Goal: Transaction & Acquisition: Purchase product/service

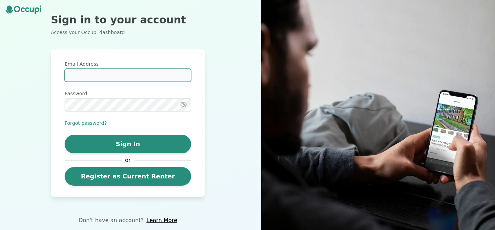
click at [125, 73] on input "Email Address" at bounding box center [128, 75] width 126 height 13
type input "**********"
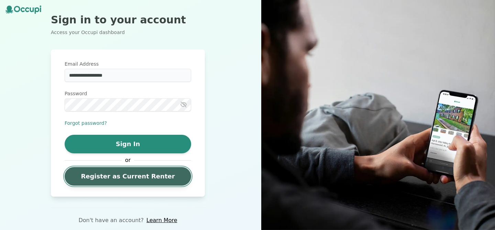
click at [132, 182] on link "Register as Current Renter" at bounding box center [128, 176] width 126 height 19
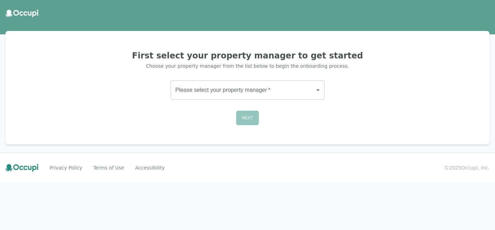
click at [249, 92] on body "First select your property manager to get started Choose your property manager …" at bounding box center [247, 115] width 495 height 230
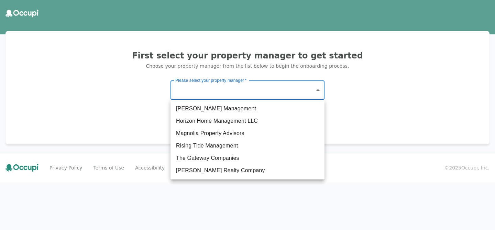
click at [227, 157] on li "The Gateway Companies" at bounding box center [247, 158] width 154 height 12
type input "**********"
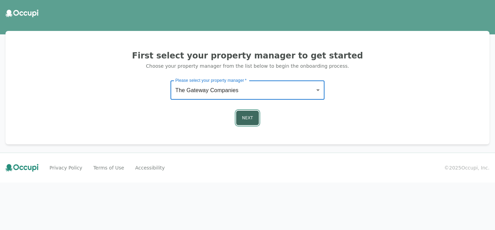
click at [249, 116] on button "Next" at bounding box center [247, 118] width 23 height 14
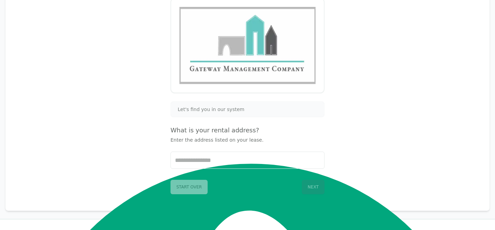
scroll to position [83, 0]
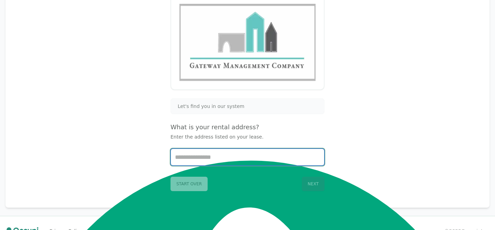
click at [238, 155] on input "Start typing..." at bounding box center [247, 157] width 153 height 16
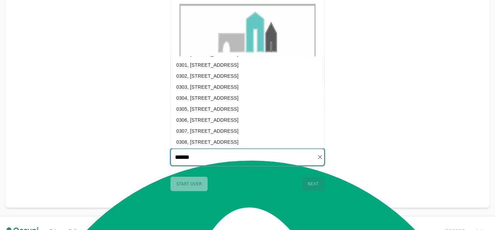
scroll to position [122, 0]
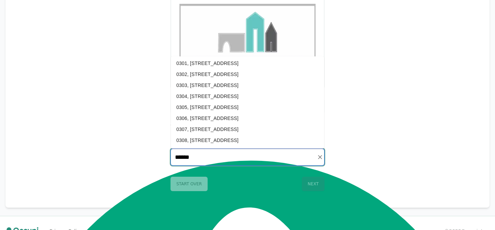
click at [249, 115] on li "0306, [STREET_ADDRESS]" at bounding box center [247, 118] width 153 height 11
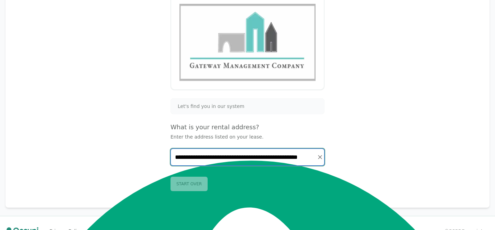
type input "**********"
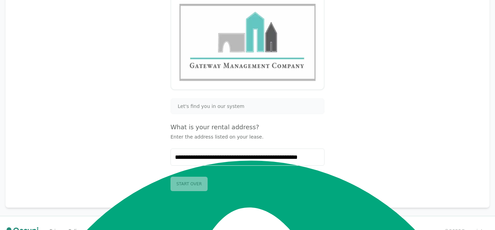
click at [311, 183] on button "Next" at bounding box center [313, 184] width 23 height 14
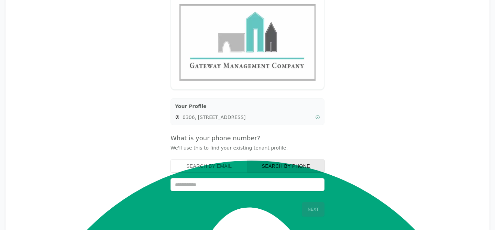
click at [295, 187] on input "tel" at bounding box center [247, 184] width 154 height 13
type input "**********"
click at [309, 208] on button "Next" at bounding box center [313, 209] width 23 height 14
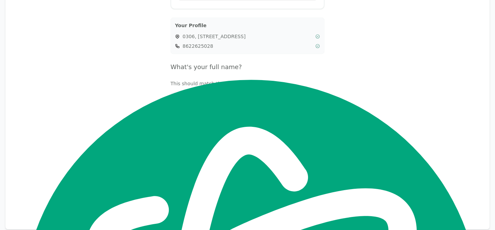
scroll to position [165, 0]
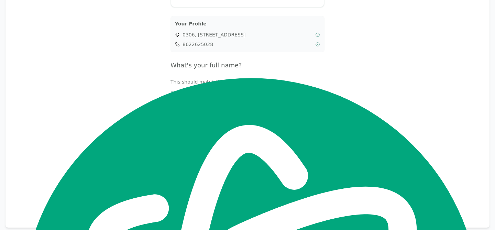
click at [255, 101] on div "[PERSON_NAME]" at bounding box center [248, 101] width 142 height 8
click at [314, 208] on button "Next" at bounding box center [313, 204] width 23 height 14
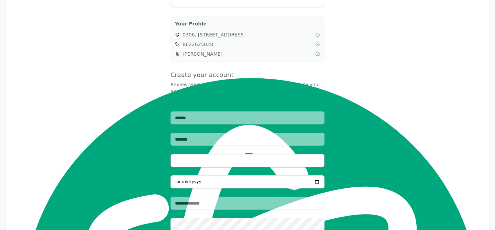
click at [264, 164] on input "Email Address" at bounding box center [247, 160] width 154 height 13
type input "**********"
click at [252, 181] on input "Date of Birth" at bounding box center [247, 181] width 154 height 13
type input "**********"
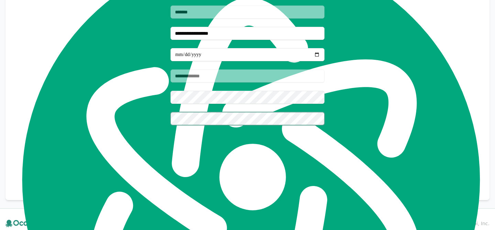
scroll to position [301, 0]
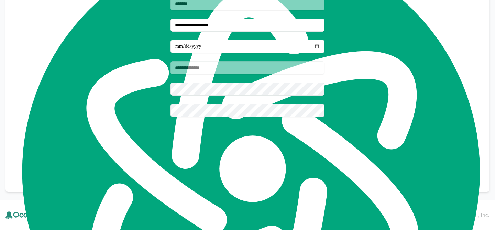
click at [311, 165] on button "Next" at bounding box center [313, 168] width 23 height 14
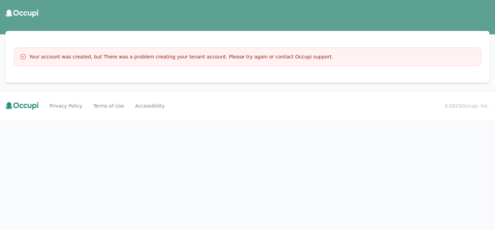
click at [102, 61] on div "Your account was created, but There was a problem creating your tenant account.…" at bounding box center [247, 56] width 467 height 19
click at [24, 55] on icon at bounding box center [23, 56] width 7 height 7
click at [23, 57] on icon at bounding box center [23, 56] width 7 height 7
click at [28, 19] on header at bounding box center [247, 13] width 495 height 19
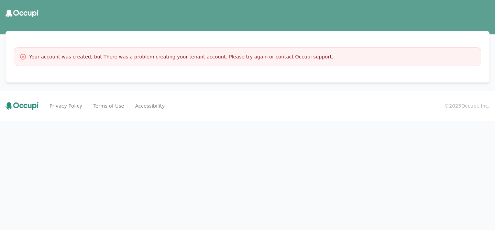
click at [28, 12] on icon at bounding box center [30, 13] width 4 height 4
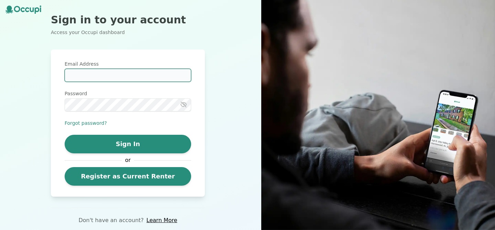
click at [108, 75] on input "Email Address" at bounding box center [128, 75] width 126 height 13
type input "**********"
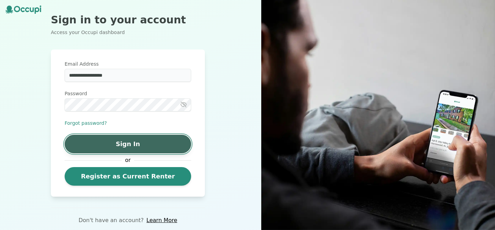
click at [153, 145] on button "Sign In" at bounding box center [128, 144] width 126 height 19
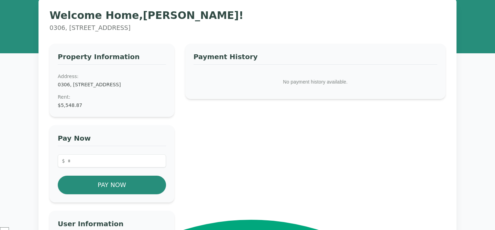
scroll to position [26, 0]
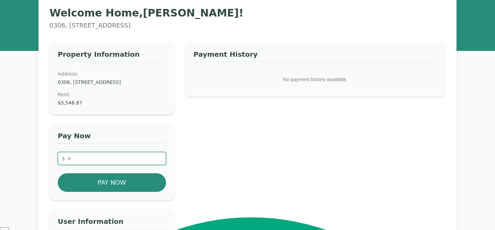
click at [123, 165] on input "number" at bounding box center [112, 158] width 108 height 13
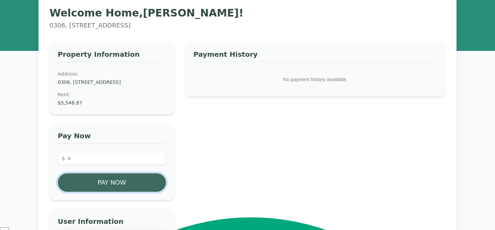
click at [93, 192] on button "Pay Now" at bounding box center [112, 182] width 108 height 19
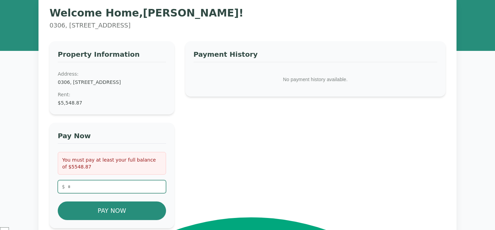
click at [92, 192] on input "****" at bounding box center [112, 186] width 108 height 13
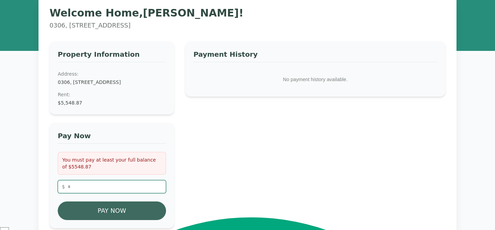
type input "*******"
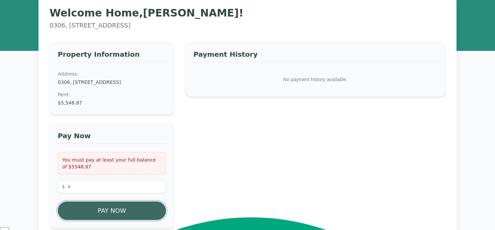
click at [83, 215] on button "Pay Now" at bounding box center [112, 210] width 108 height 19
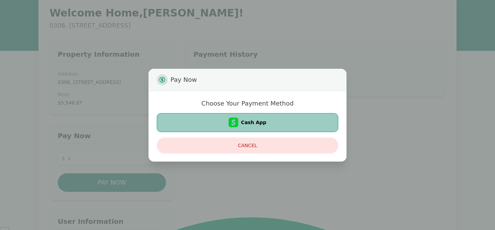
click at [266, 126] on button "Cash App" at bounding box center [247, 122] width 181 height 19
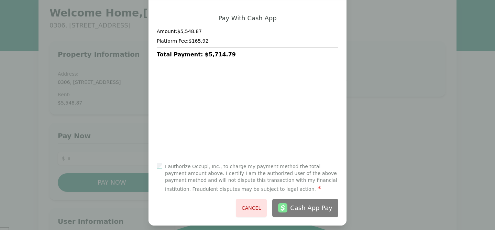
scroll to position [43, 0]
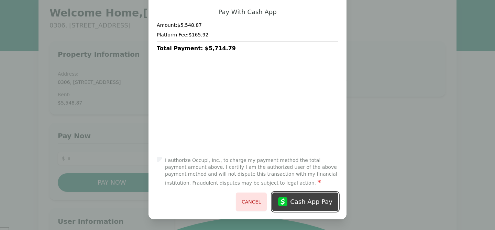
click at [316, 201] on div "Cash App Pay" at bounding box center [311, 202] width 42 height 10
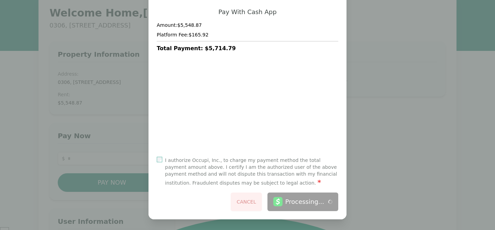
scroll to position [0, 0]
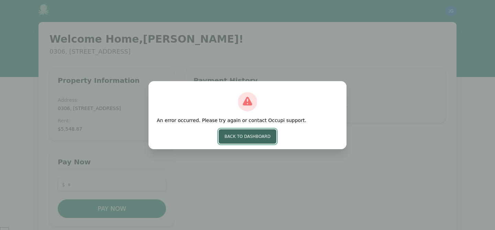
click at [249, 138] on button "Back to Dashboard" at bounding box center [248, 136] width 58 height 14
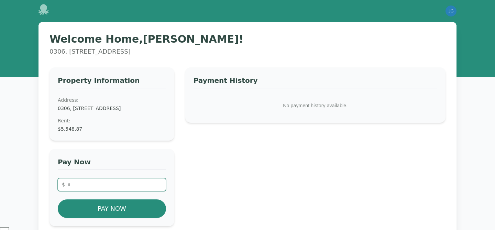
click at [93, 191] on input "number" at bounding box center [112, 184] width 108 height 13
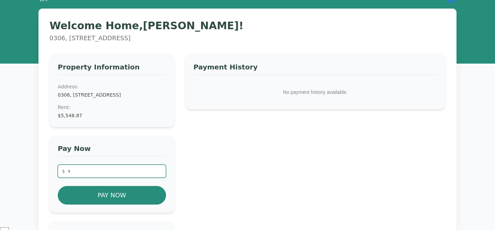
scroll to position [15, 0]
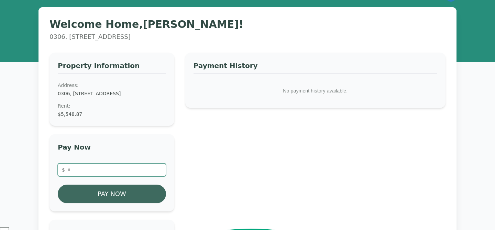
type input "*******"
click at [82, 203] on button "Pay Now" at bounding box center [112, 194] width 108 height 19
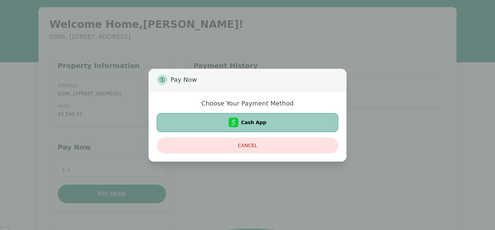
click at [234, 130] on button "Cash App" at bounding box center [247, 122] width 181 height 19
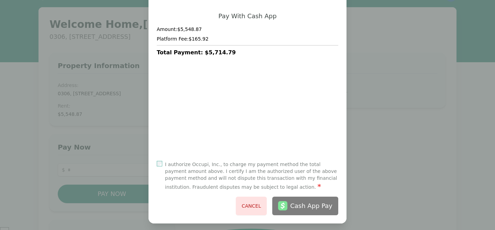
scroll to position [43, 0]
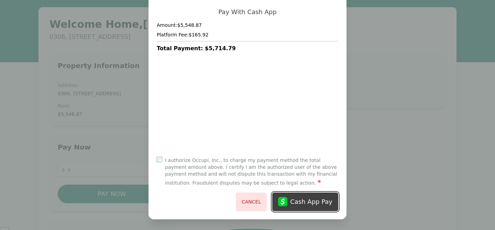
click at [302, 205] on div "Cash App Pay" at bounding box center [311, 202] width 42 height 10
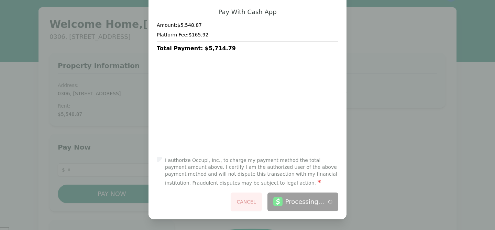
scroll to position [0, 0]
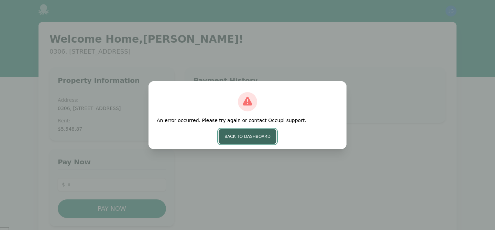
click at [234, 134] on button "Back to Dashboard" at bounding box center [248, 136] width 58 height 14
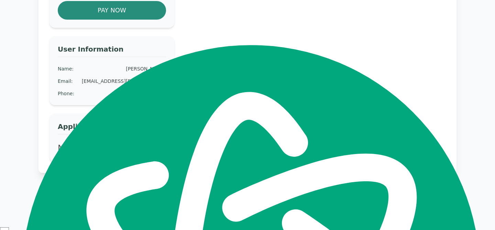
scroll to position [206, 0]
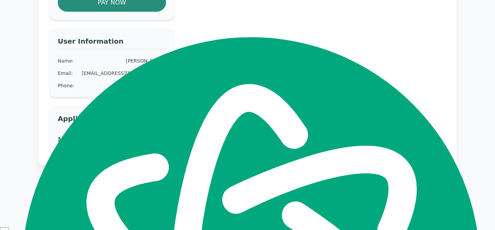
click at [46, 197] on icon at bounding box center [50, 193] width 24 height 5
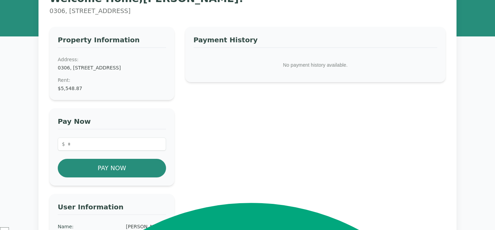
scroll to position [0, 0]
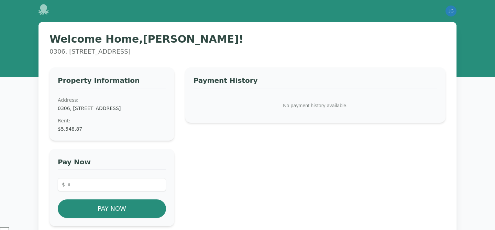
click at [44, 10] on icon at bounding box center [43, 9] width 10 height 11
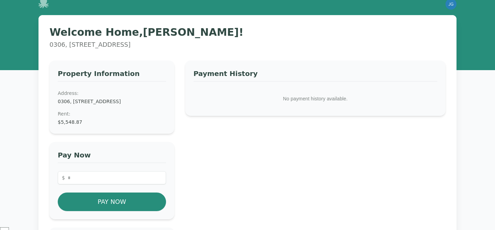
scroll to position [10, 0]
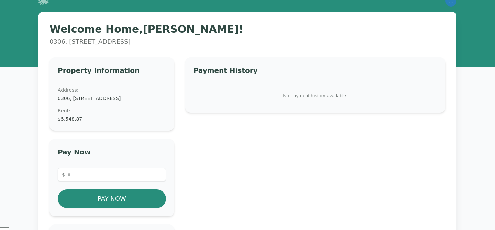
click at [203, 107] on div "Payment History No payment history available." at bounding box center [315, 84] width 260 height 55
click at [110, 87] on dt "Address:" at bounding box center [112, 90] width 108 height 7
click at [78, 181] on input "number" at bounding box center [112, 174] width 108 height 13
